Goal: Task Accomplishment & Management: Manage account settings

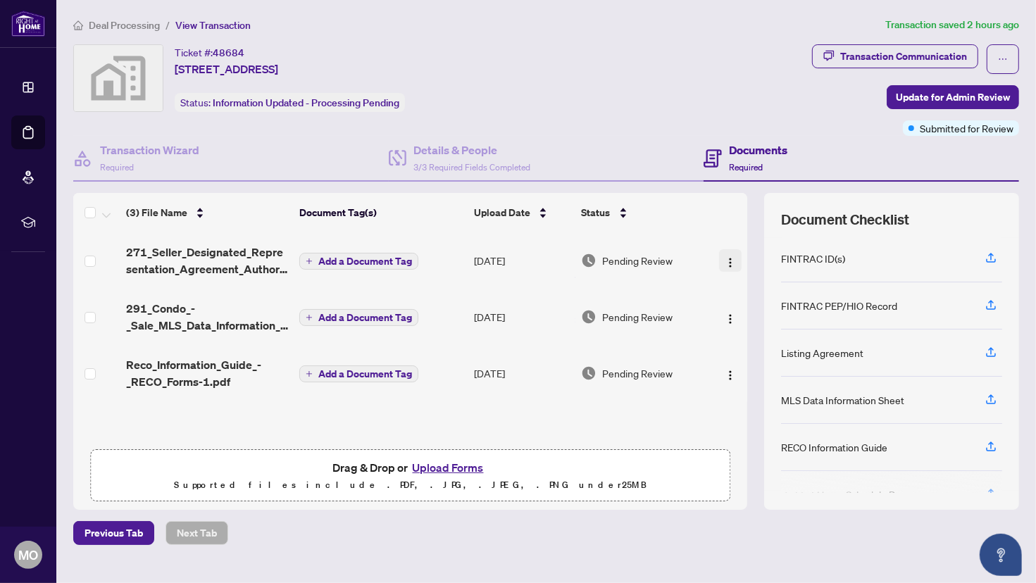
click at [730, 257] on img "button" at bounding box center [730, 262] width 11 height 11
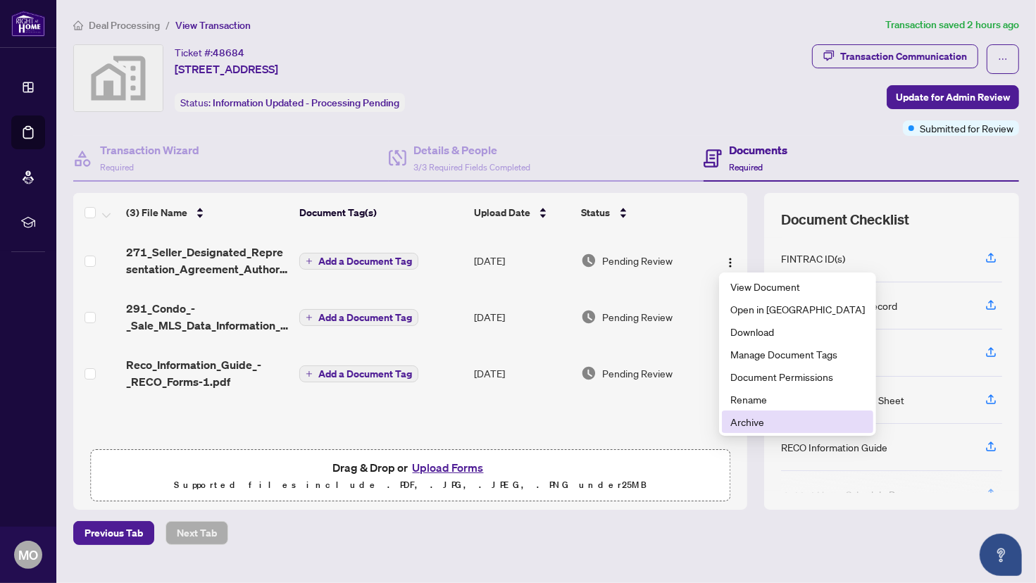
click at [730, 419] on span "Archive" at bounding box center [798, 422] width 135 height 16
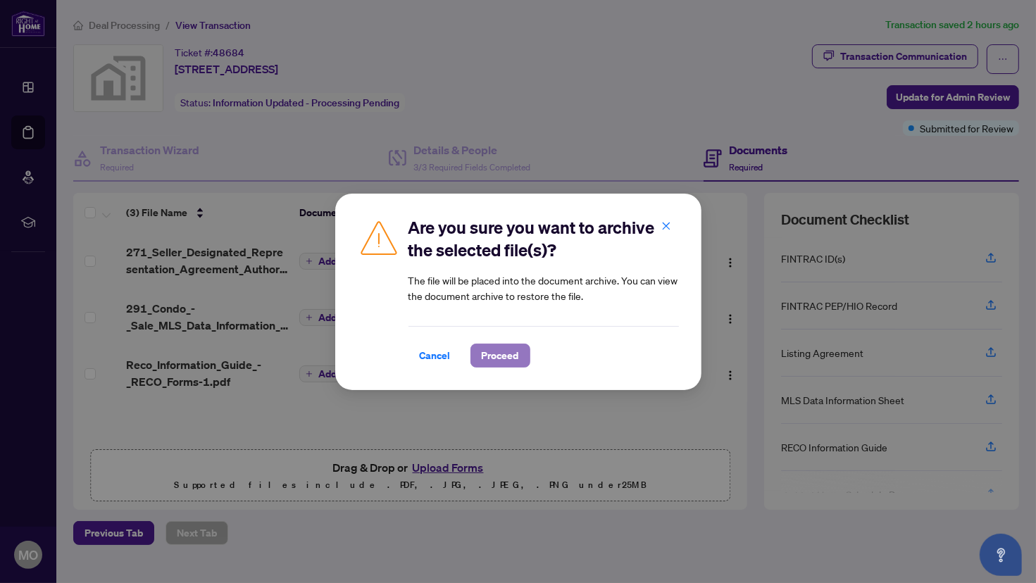
click at [493, 348] on span "Proceed" at bounding box center [500, 356] width 37 height 23
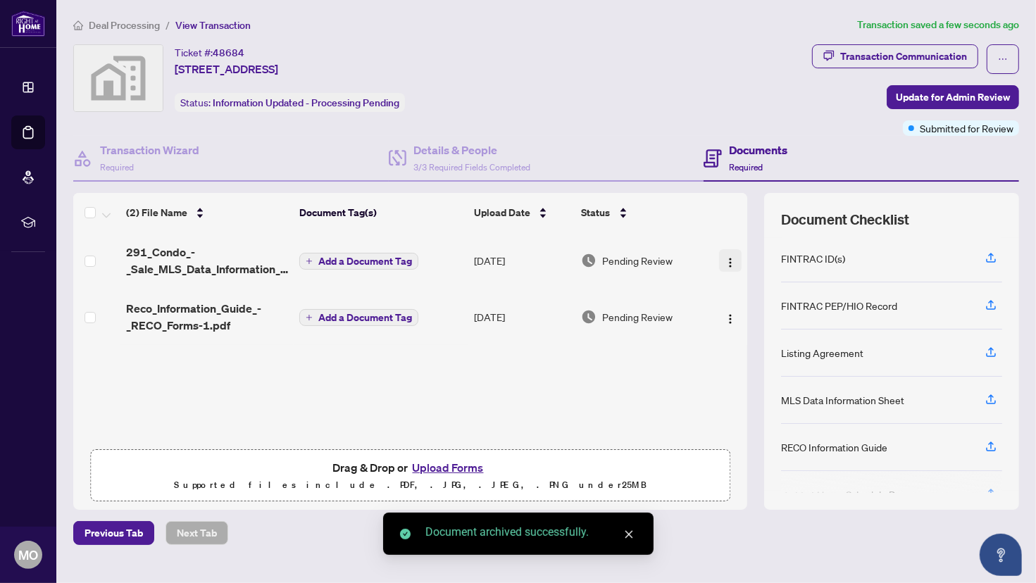
click at [728, 262] on img "button" at bounding box center [730, 262] width 11 height 11
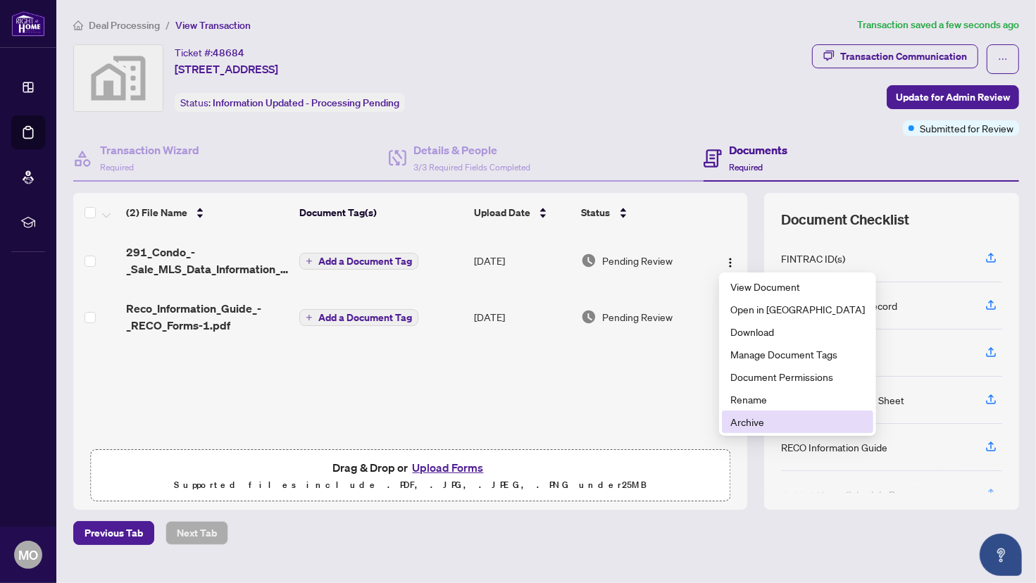
click at [730, 420] on span "Archive" at bounding box center [798, 422] width 135 height 16
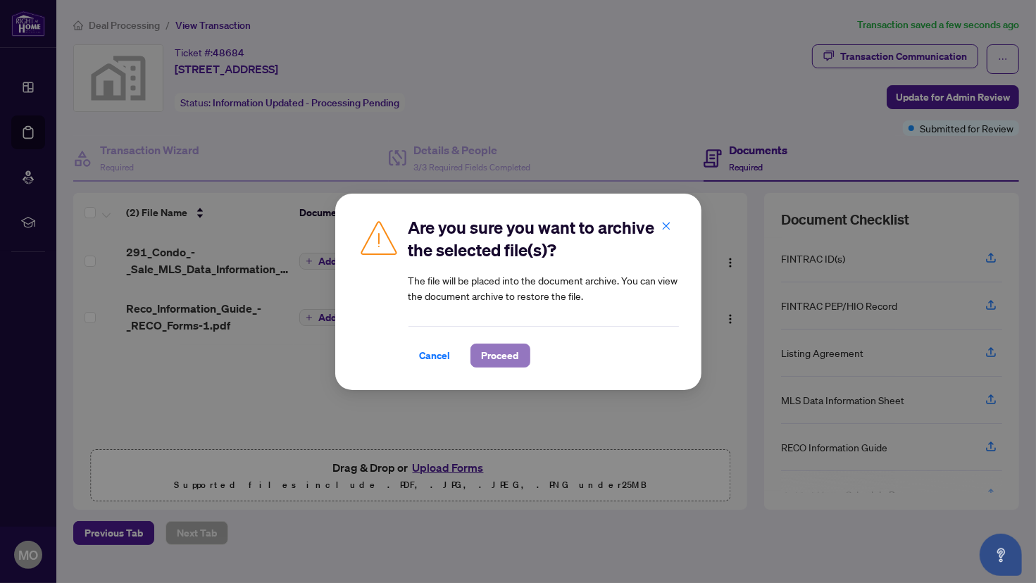
click at [508, 352] on span "Proceed" at bounding box center [500, 356] width 37 height 23
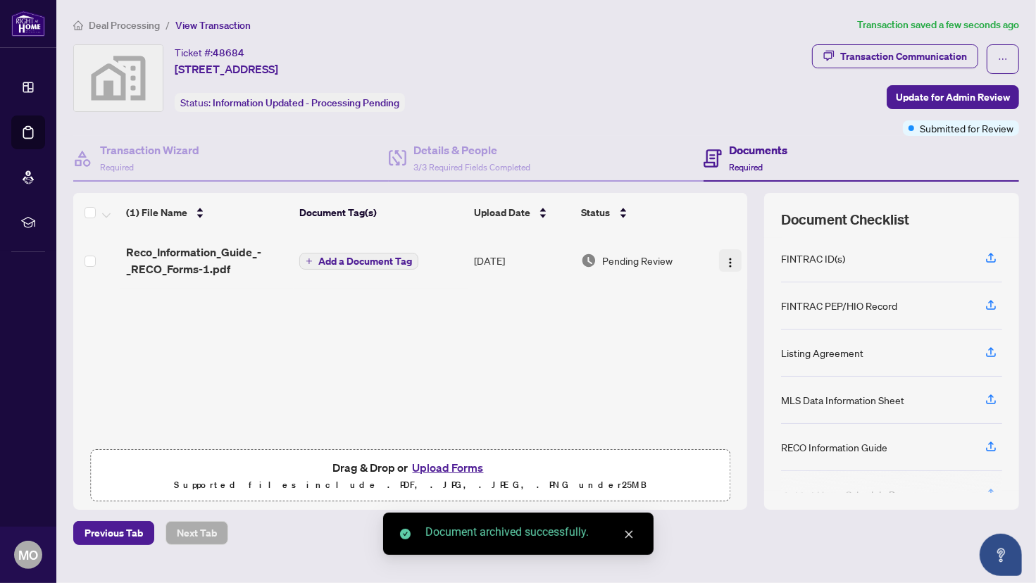
click at [730, 257] on img "button" at bounding box center [730, 262] width 11 height 11
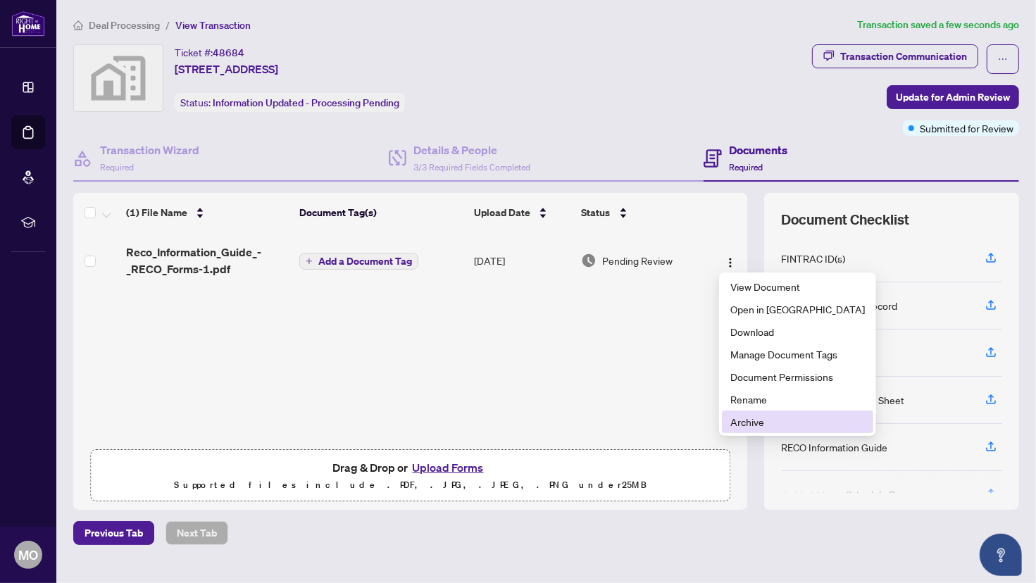
click at [730, 429] on span "Archive" at bounding box center [798, 422] width 135 height 16
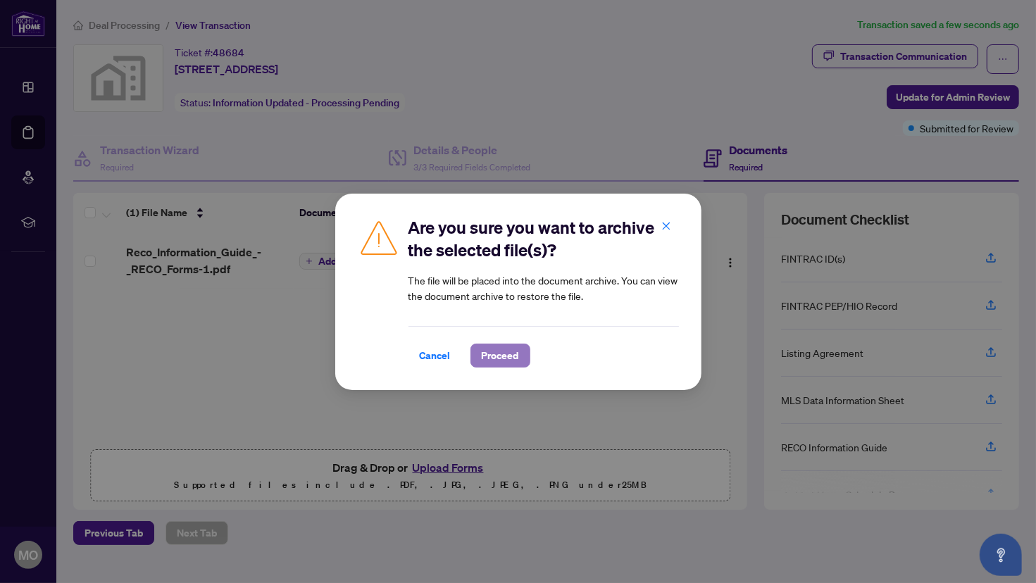
click at [501, 357] on span "Proceed" at bounding box center [500, 356] width 37 height 23
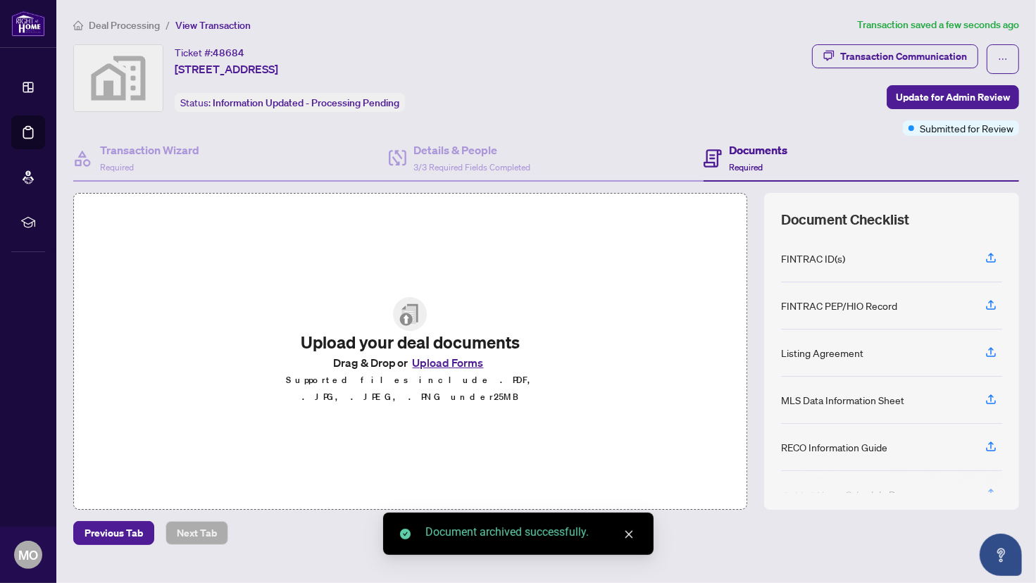
click at [459, 363] on button "Upload Forms" at bounding box center [449, 363] width 80 height 18
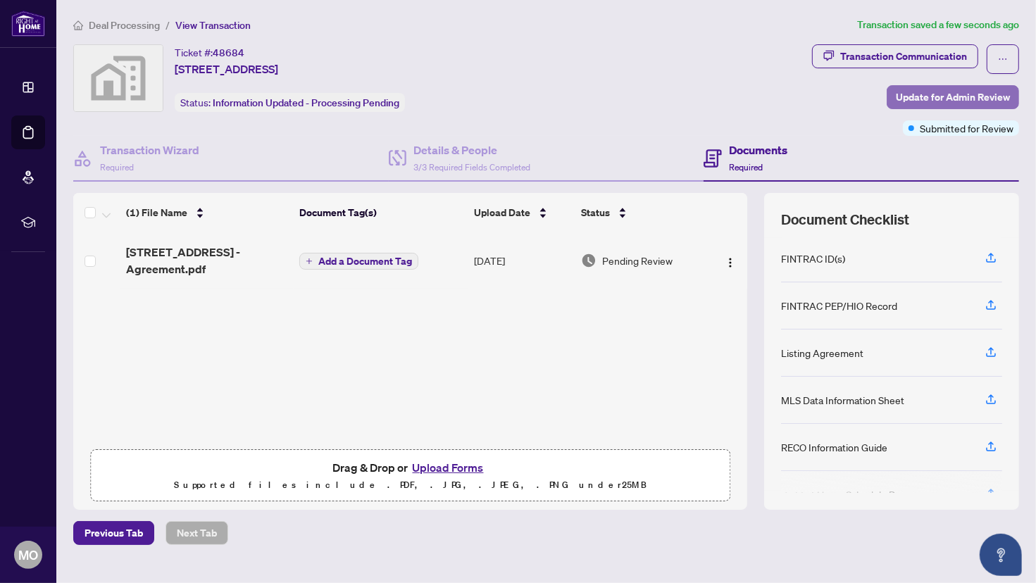
click at [730, 99] on span "Update for Admin Review" at bounding box center [953, 97] width 114 height 23
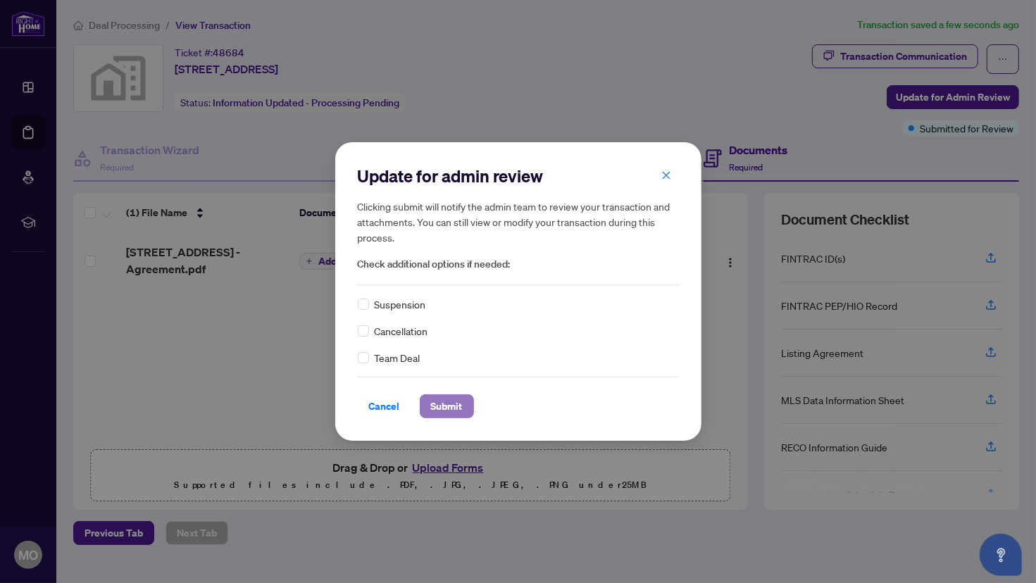
click at [447, 402] on span "Submit" at bounding box center [447, 406] width 32 height 23
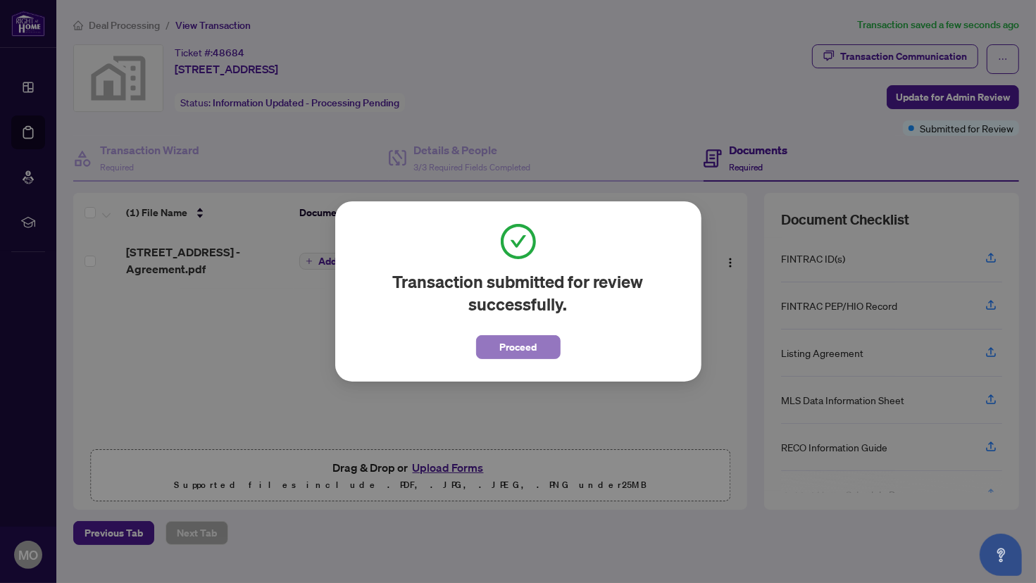
click at [501, 351] on span "Proceed" at bounding box center [518, 347] width 37 height 23
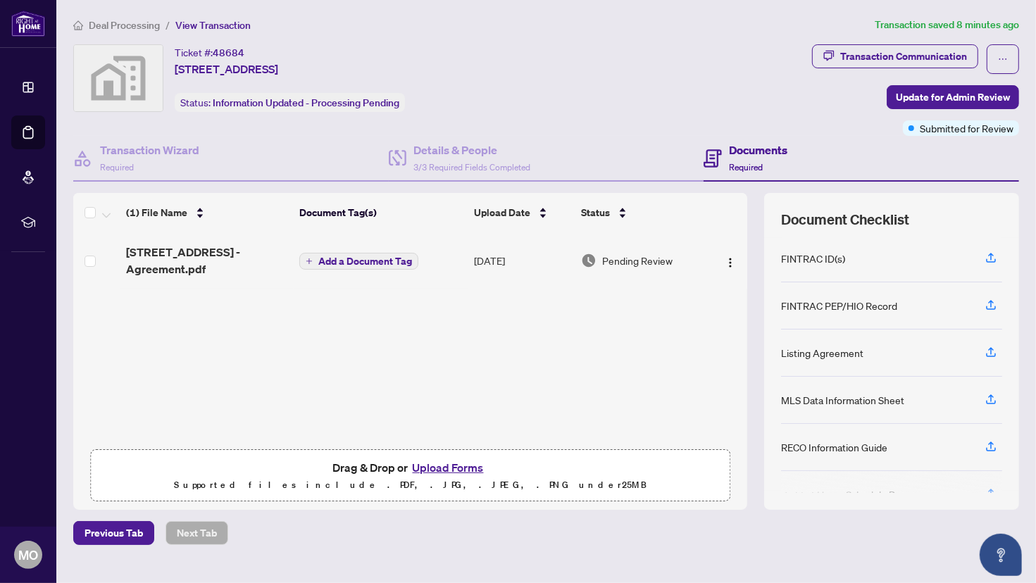
click at [460, 470] on button "Upload Forms" at bounding box center [449, 468] width 80 height 18
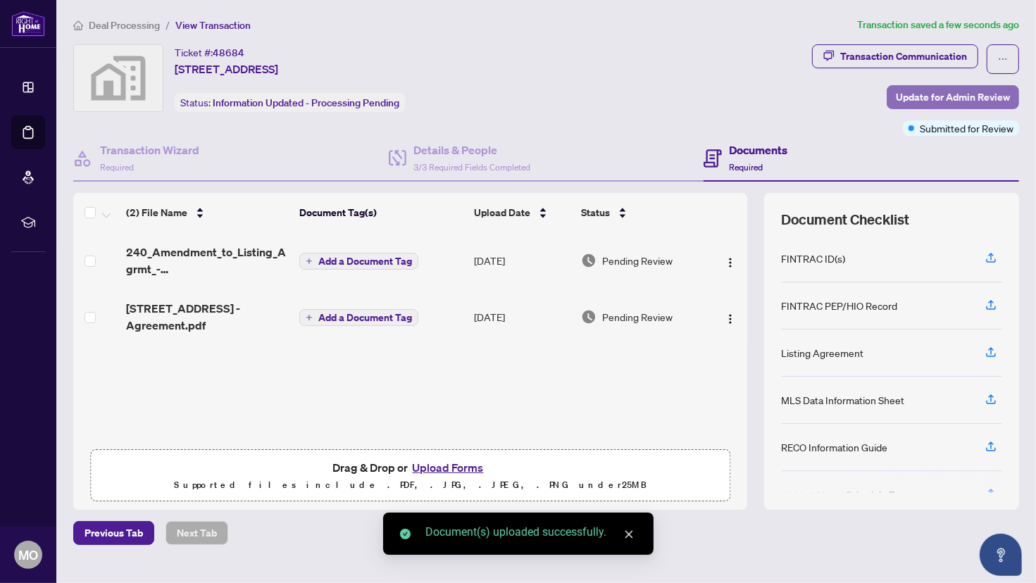
click at [730, 92] on span "Update for Admin Review" at bounding box center [953, 97] width 114 height 23
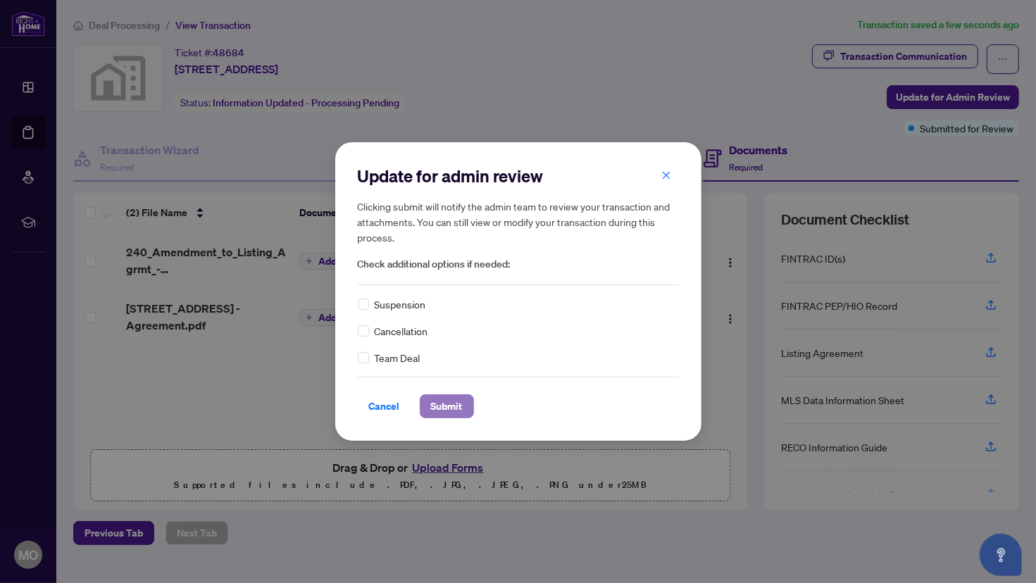
click at [442, 400] on span "Submit" at bounding box center [447, 406] width 32 height 23
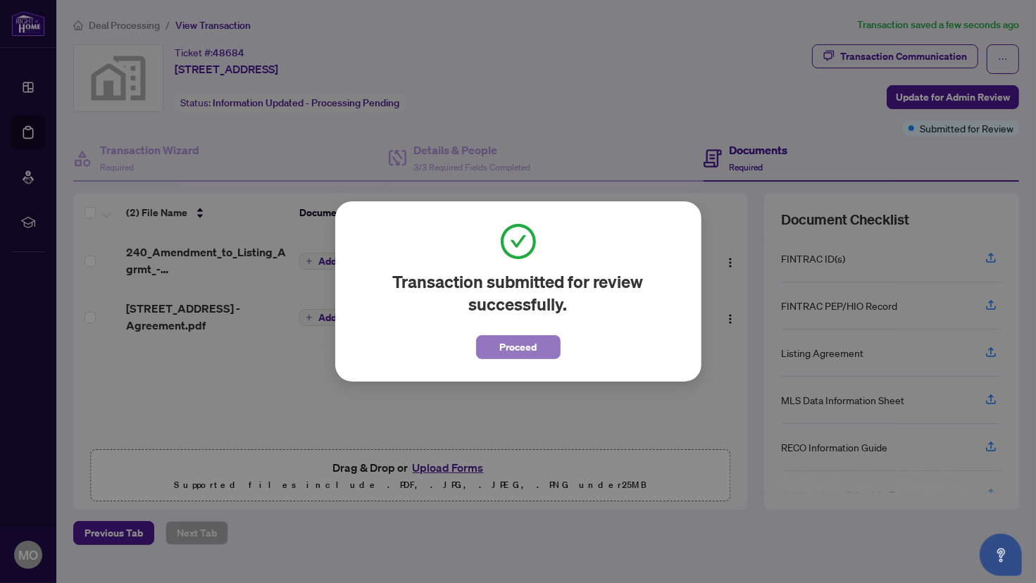
click at [503, 349] on span "Proceed" at bounding box center [518, 347] width 37 height 23
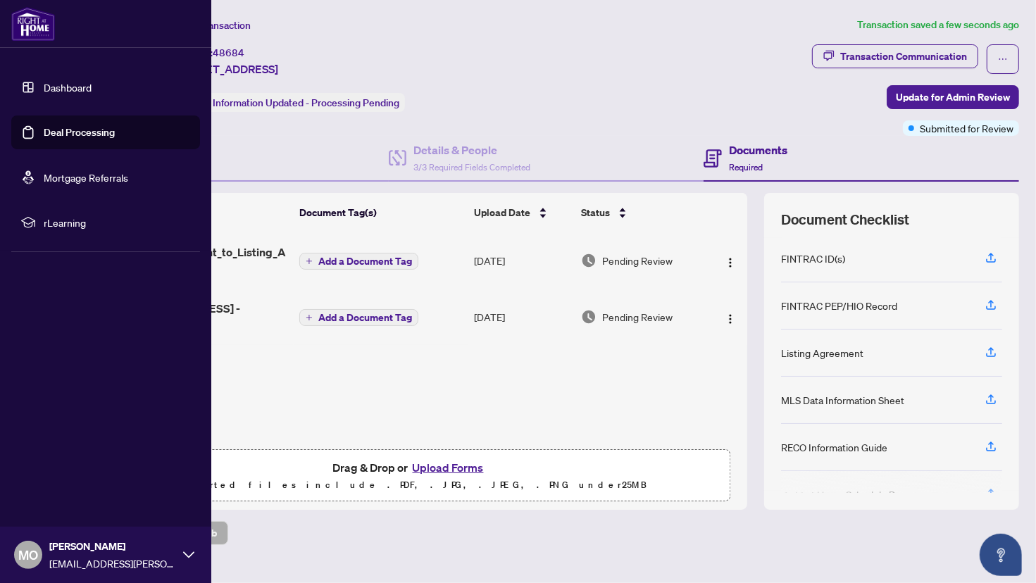
click at [107, 127] on link "Deal Processing" at bounding box center [79, 132] width 71 height 13
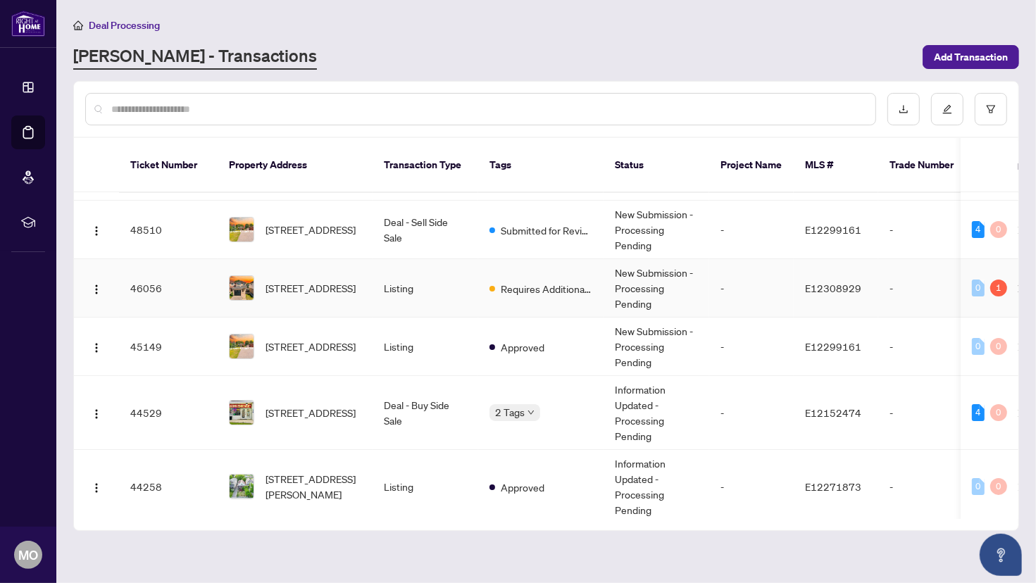
scroll to position [204, 0]
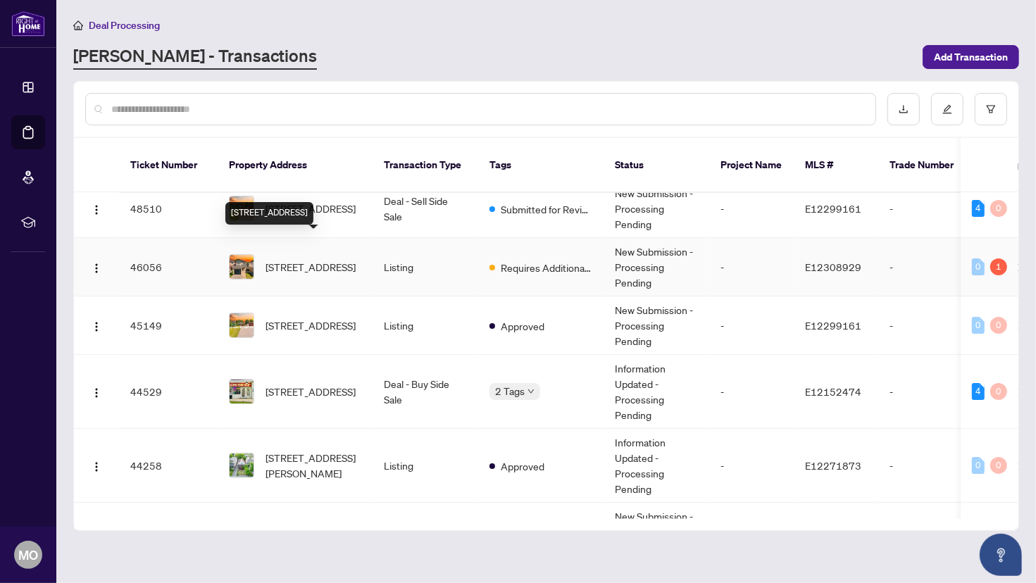
click at [323, 259] on span "[STREET_ADDRESS]" at bounding box center [311, 267] width 90 height 16
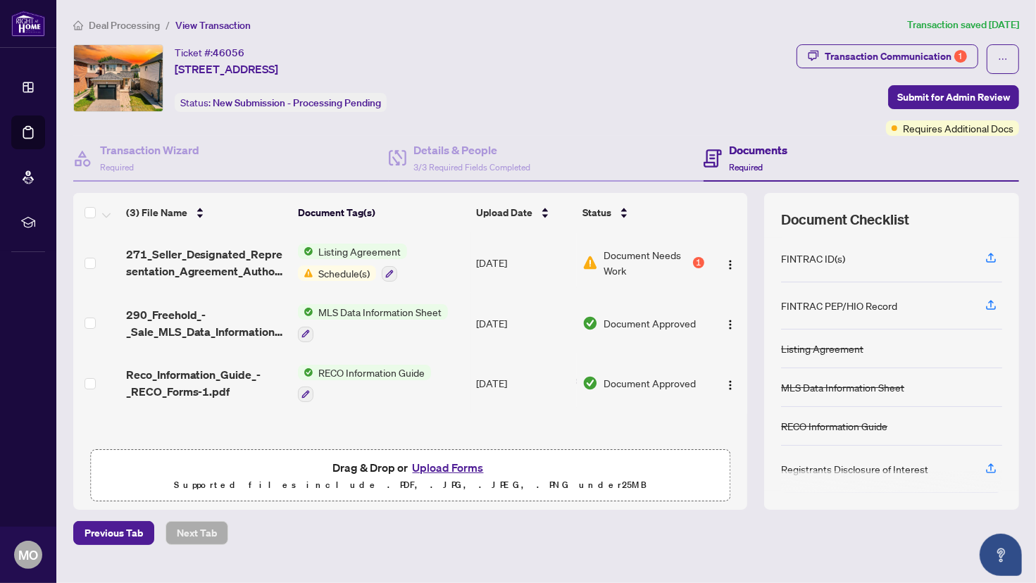
click at [504, 264] on td "[DATE]" at bounding box center [524, 263] width 106 height 61
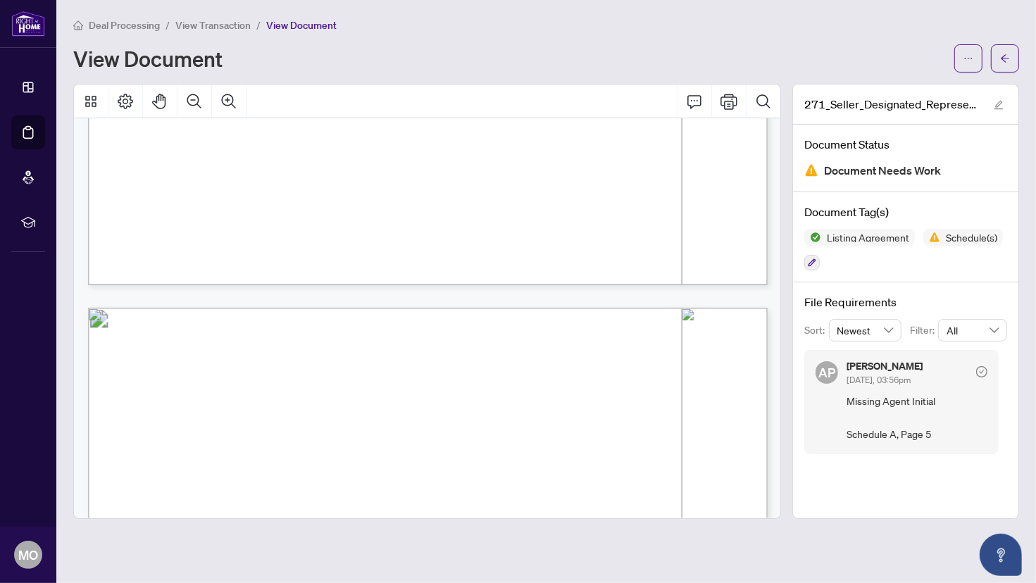
scroll to position [3432, 0]
click at [730, 67] on button "button" at bounding box center [969, 58] width 28 height 28
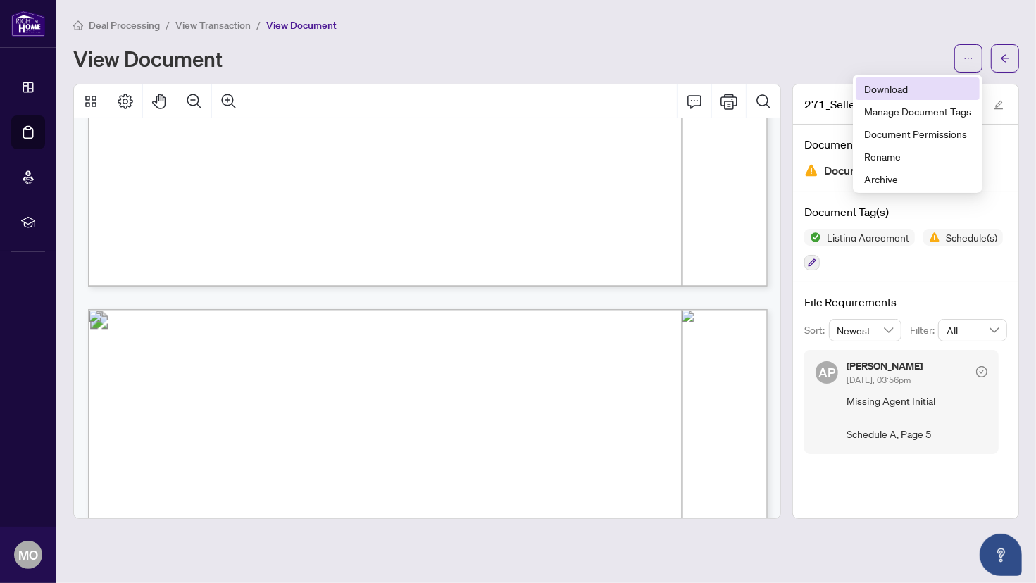
click at [730, 97] on li "Download" at bounding box center [918, 89] width 124 height 23
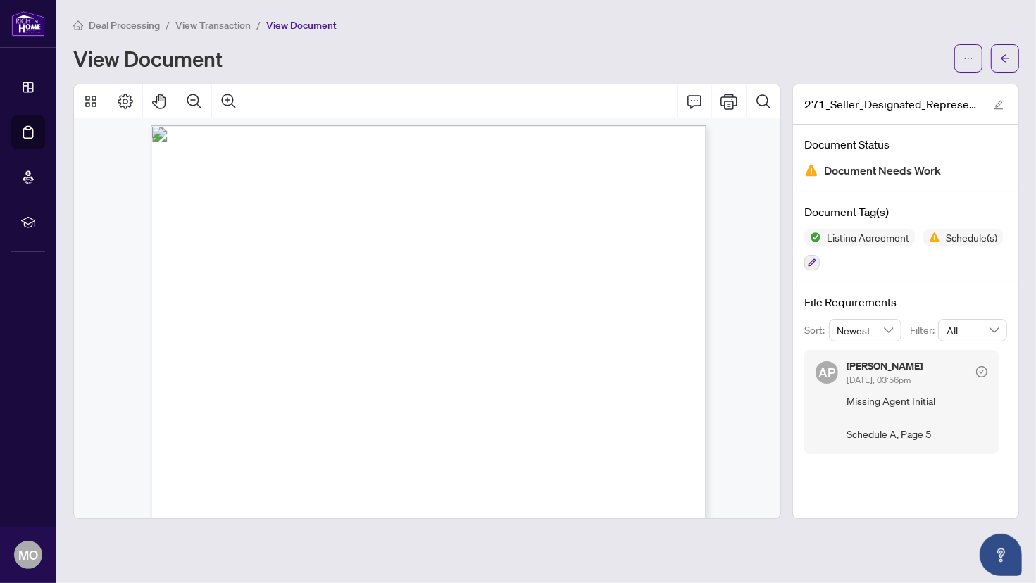
scroll to position [0, 0]
click at [206, 23] on span "View Transaction" at bounding box center [212, 25] width 75 height 13
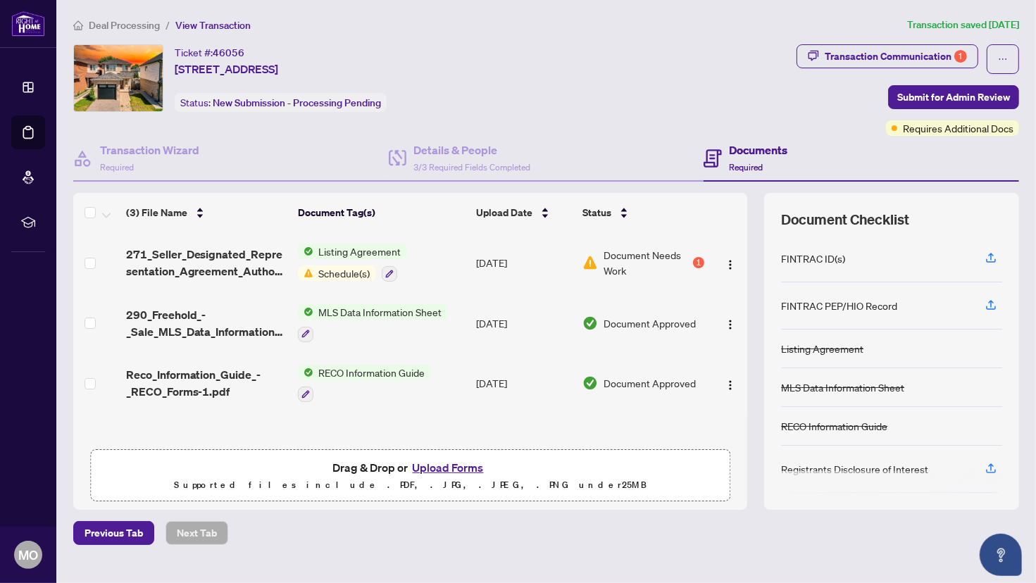
click at [440, 460] on button "Upload Forms" at bounding box center [449, 468] width 80 height 18
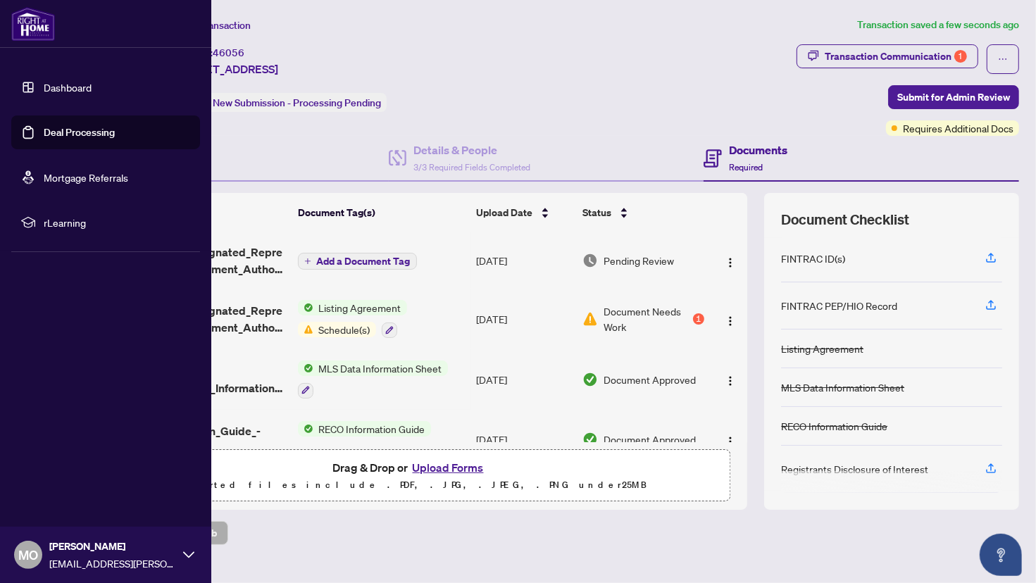
click at [44, 128] on link "Deal Processing" at bounding box center [79, 132] width 71 height 13
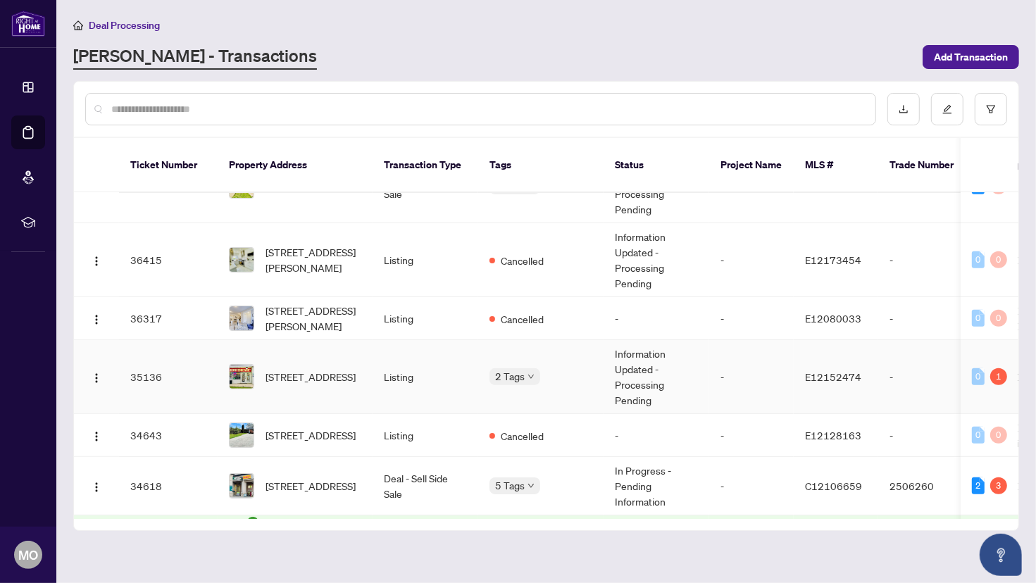
scroll to position [618, 0]
click at [347, 368] on span "[STREET_ADDRESS]" at bounding box center [311, 376] width 90 height 16
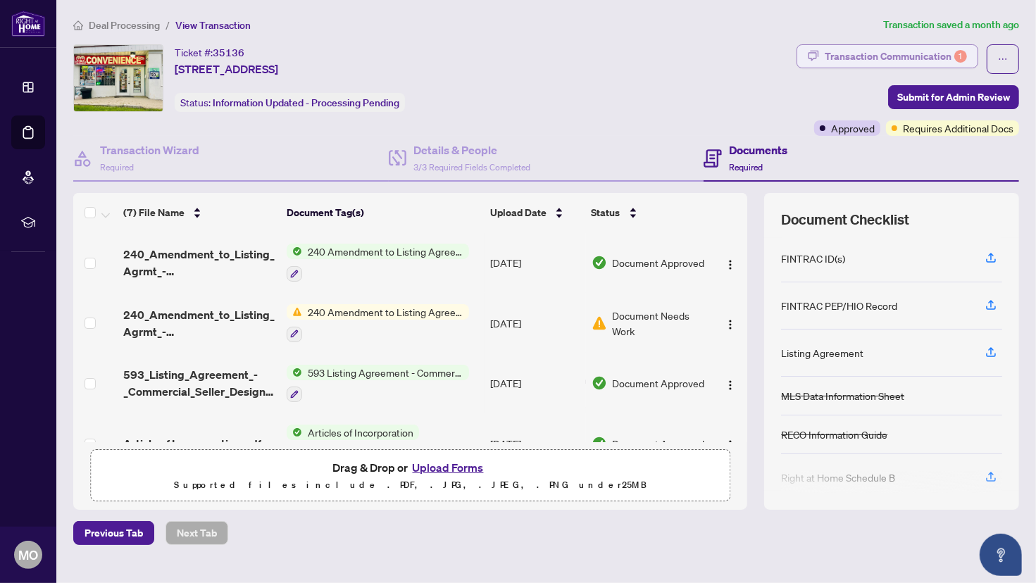
click at [730, 52] on div "Transaction Communication 1" at bounding box center [896, 56] width 142 height 23
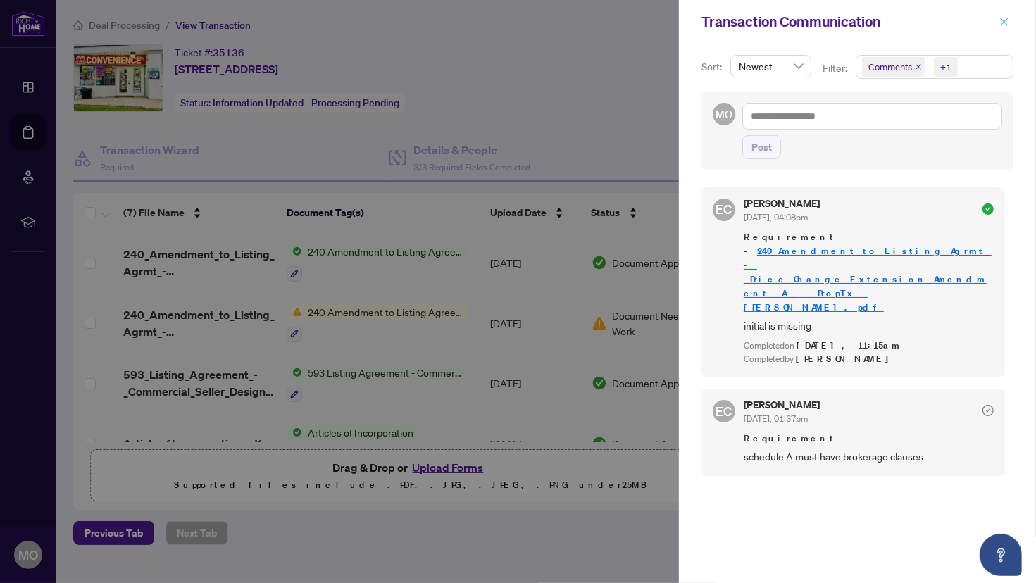
click at [730, 21] on icon "close" at bounding box center [1005, 22] width 10 height 10
